Goal: Find contact information: Find contact information

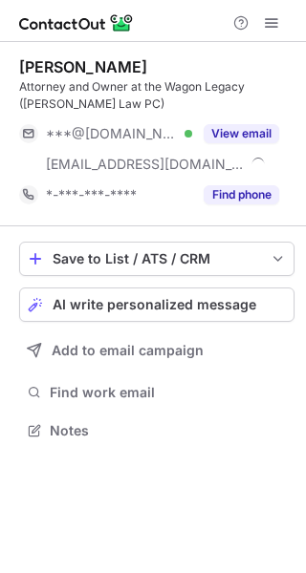
scroll to position [418, 306]
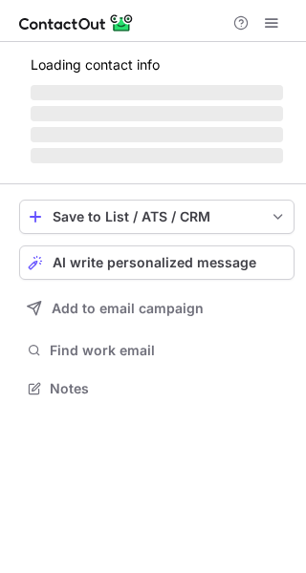
scroll to position [400, 306]
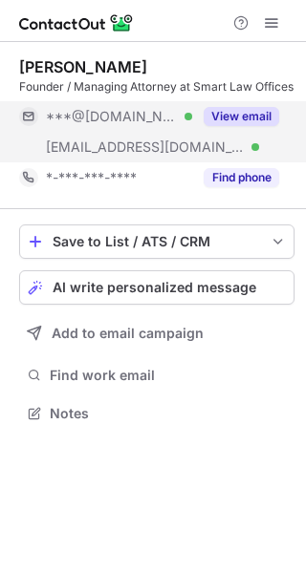
click at [245, 115] on button "View email" at bounding box center [241, 116] width 75 height 19
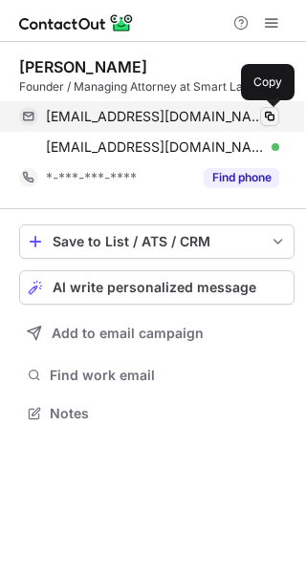
click at [269, 117] on span at bounding box center [269, 116] width 15 height 15
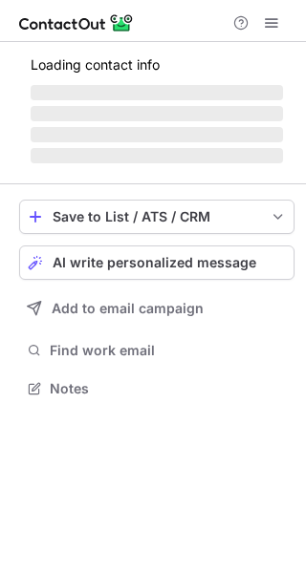
scroll to position [418, 306]
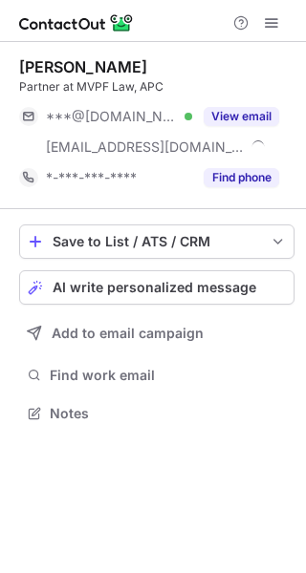
scroll to position [400, 306]
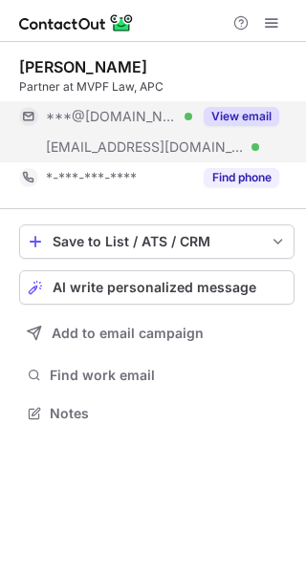
click at [248, 116] on button "View email" at bounding box center [241, 116] width 75 height 19
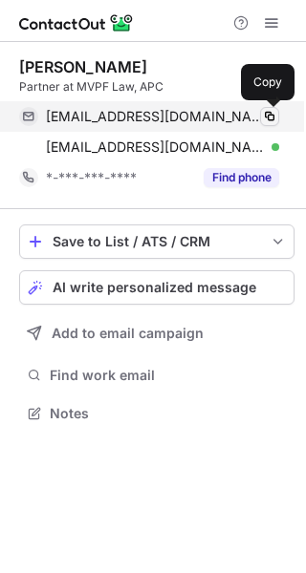
click at [268, 115] on span at bounding box center [269, 116] width 15 height 15
